Goal: Task Accomplishment & Management: Complete application form

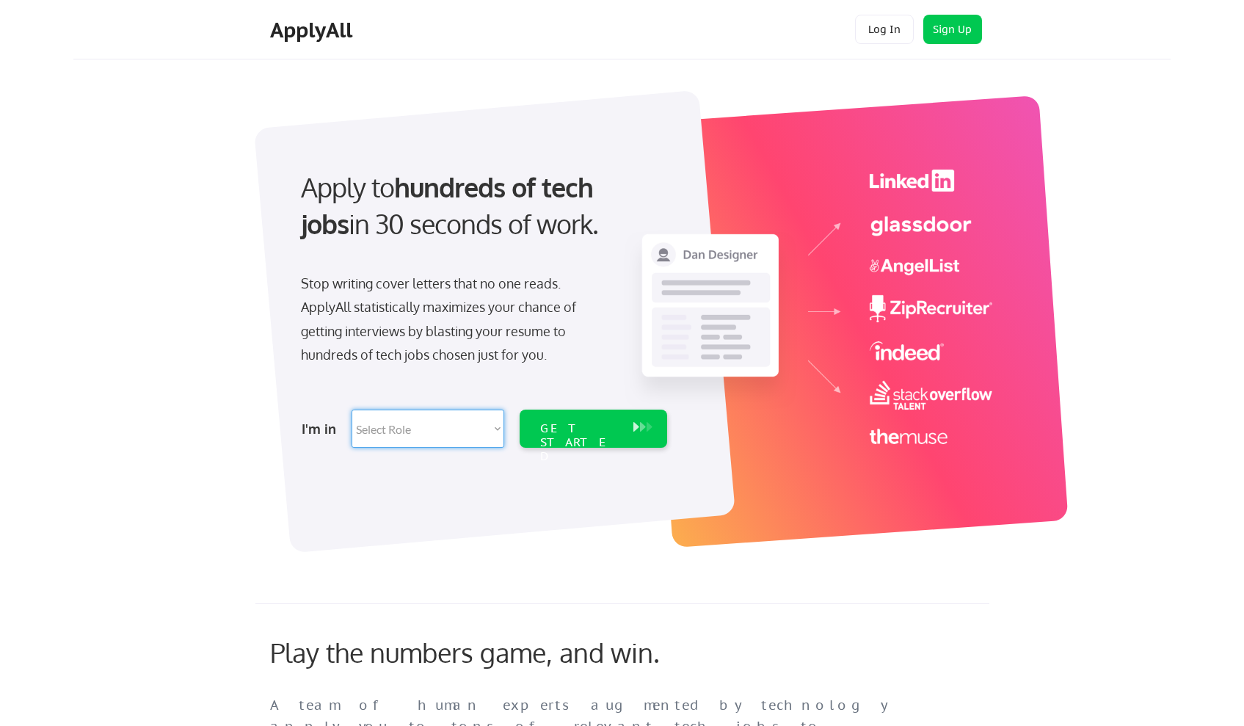
select select ""tech_finance_biz_ops_cos""
click at [586, 432] on div "GET STARTED" at bounding box center [579, 442] width 79 height 43
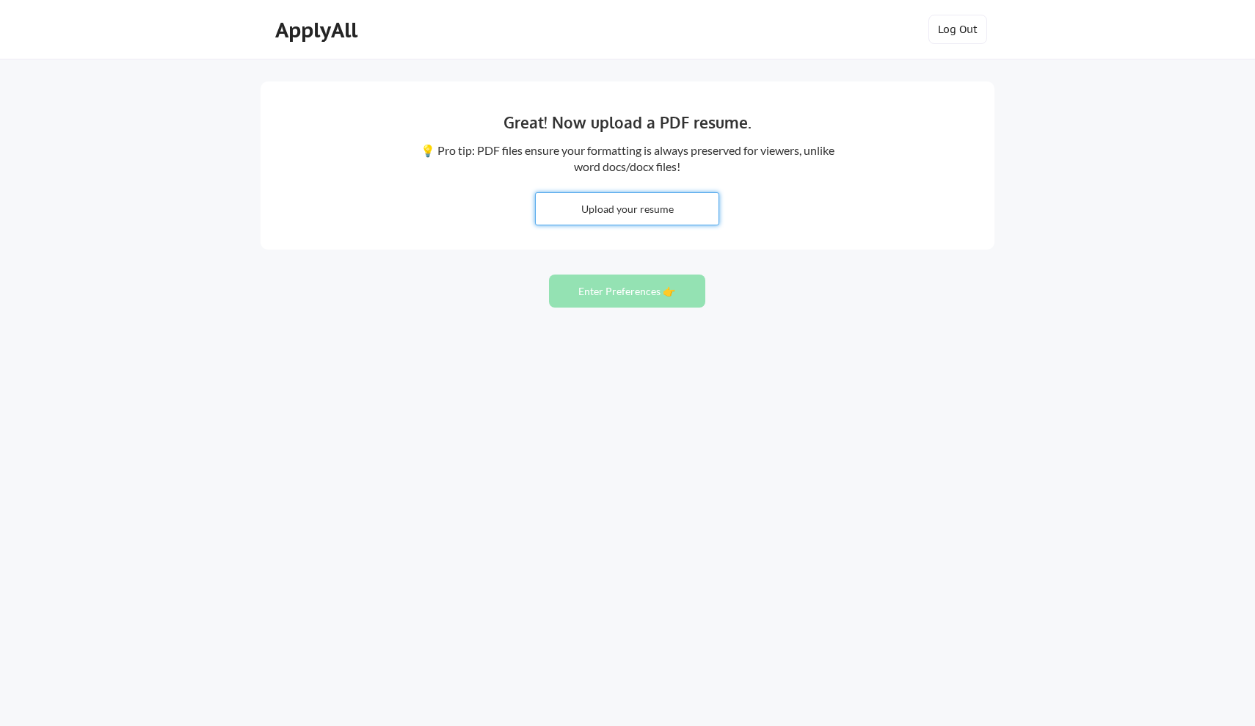
click at [600, 201] on input "file" at bounding box center [627, 209] width 183 height 32
click at [644, 210] on input "file" at bounding box center [627, 209] width 183 height 32
type input "C:\fakepath\JESSICA HEGER .doc"
click at [637, 192] on div "Great! Now upload a PDF resume. 💡 Pro tip: PDF files ensure your formatting is …" at bounding box center [628, 165] width 734 height 168
click at [608, 200] on input "file" at bounding box center [627, 209] width 183 height 32
